Goal: Book appointment/travel/reservation

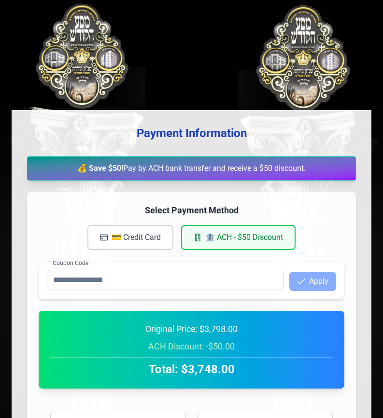
click at [1, 118] on div "בעזהשי"ת 0 1 2 3 4 5 6 Payment Information 💰 Save $50! Pay by ACH bank transfer…" at bounding box center [191, 300] width 383 height 601
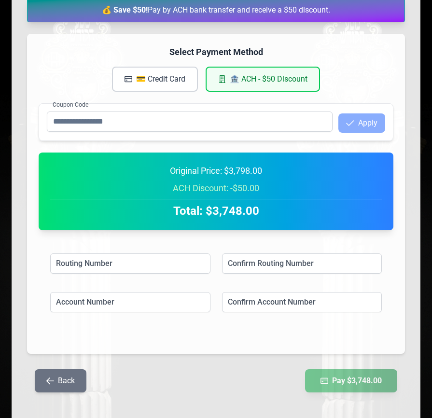
scroll to position [183, 0]
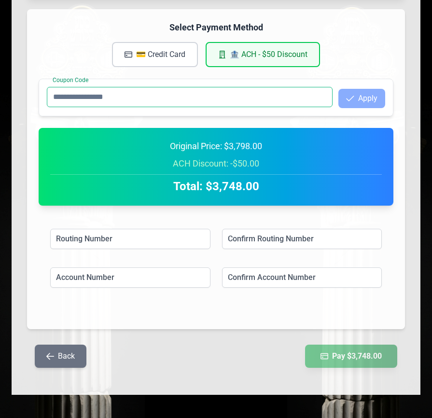
click at [275, 103] on input "Coupon Code" at bounding box center [190, 97] width 286 height 20
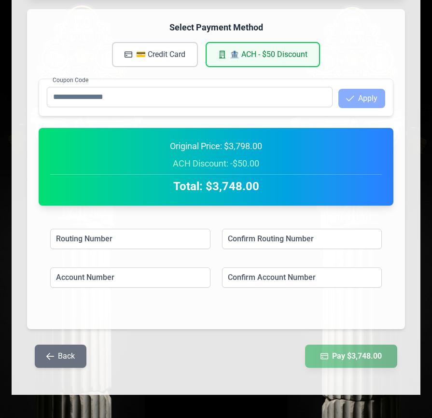
click at [81, 360] on button "Back" at bounding box center [61, 356] width 52 height 23
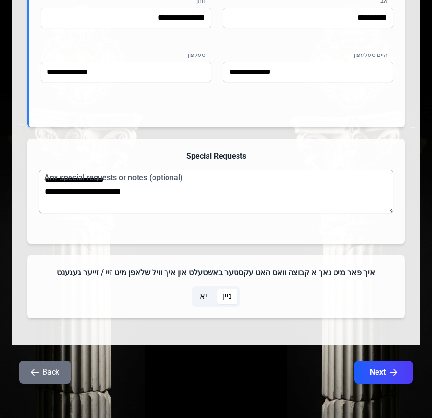
scroll to position [853, 0]
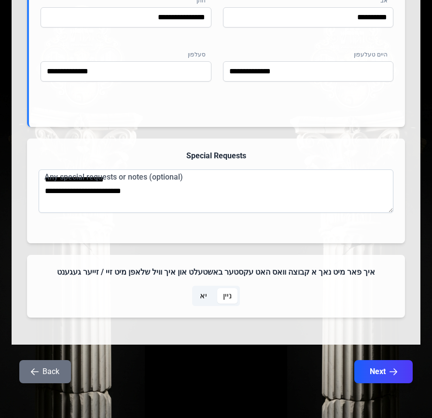
click at [47, 373] on button "Back" at bounding box center [45, 371] width 52 height 23
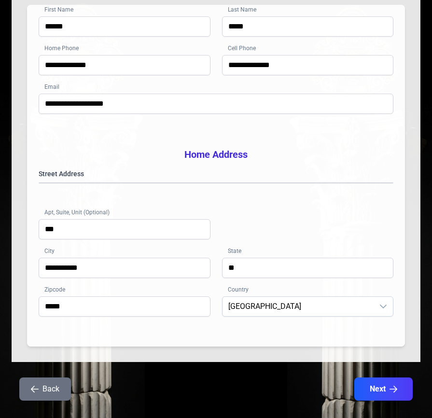
scroll to position [131, 0]
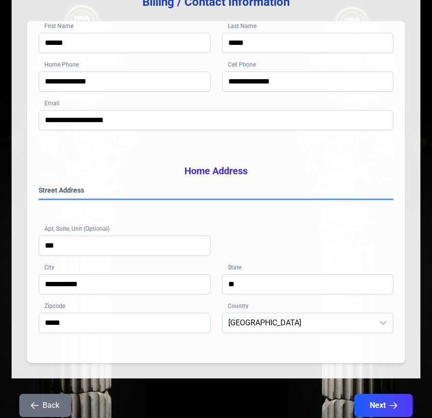
click at [39, 199] on gmp-place-autocomplete at bounding box center [39, 199] width 0 height 0
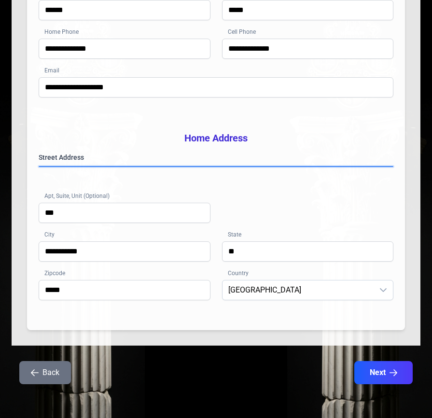
scroll to position [180, 0]
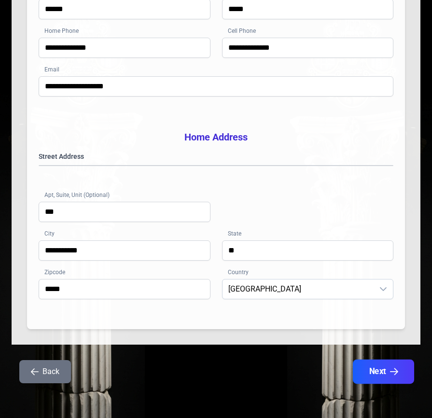
click at [380, 370] on button "Next" at bounding box center [383, 372] width 61 height 24
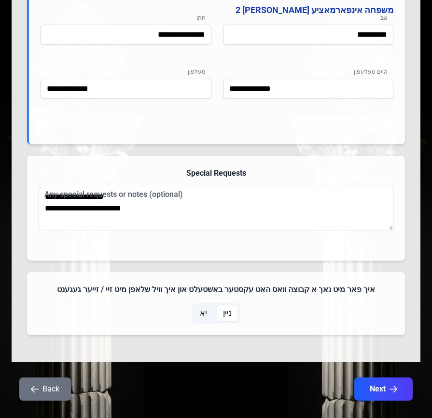
scroll to position [853, 0]
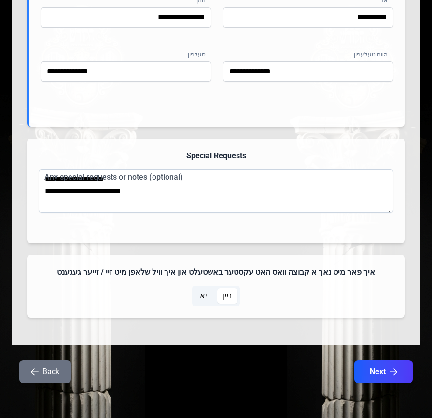
click at [40, 369] on button "Back" at bounding box center [45, 371] width 52 height 23
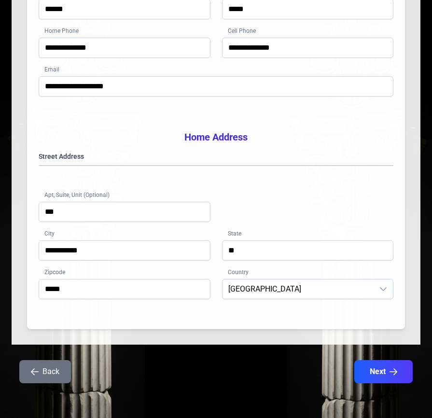
scroll to position [180, 0]
click at [370, 372] on button "Next" at bounding box center [383, 372] width 61 height 24
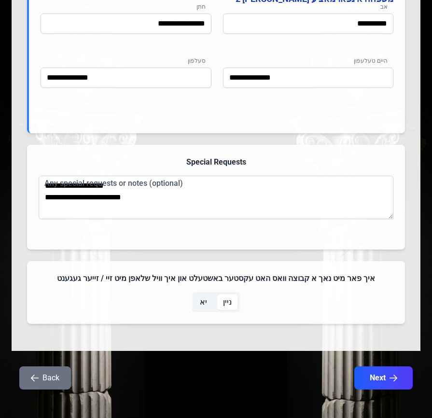
scroll to position [853, 0]
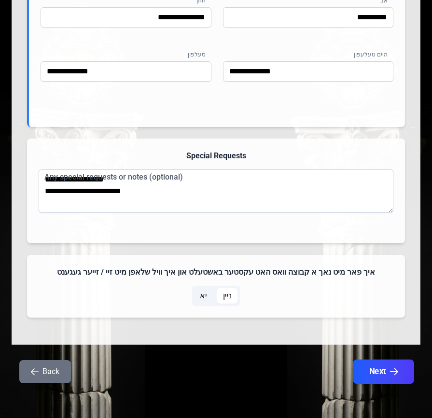
click at [382, 371] on button "Next" at bounding box center [383, 372] width 61 height 24
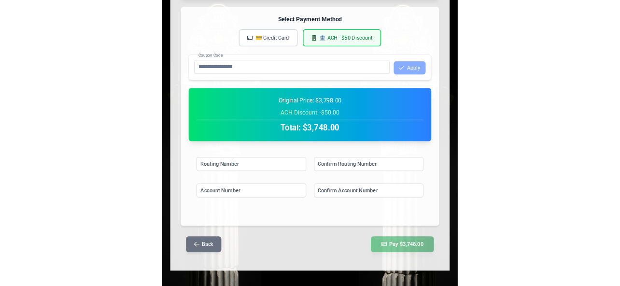
scroll to position [183, 0]
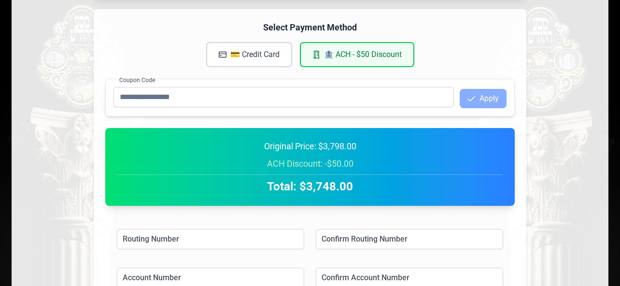
drag, startPoint x: 558, startPoint y: 40, endPoint x: 529, endPoint y: 39, distance: 28.5
click at [382, 40] on div "Payment Information 💰 Save $50! Pay by ACH bank transfer and receive a $50 disc…" at bounding box center [310, 161] width 596 height 468
